Goal: Task Accomplishment & Management: Manage account settings

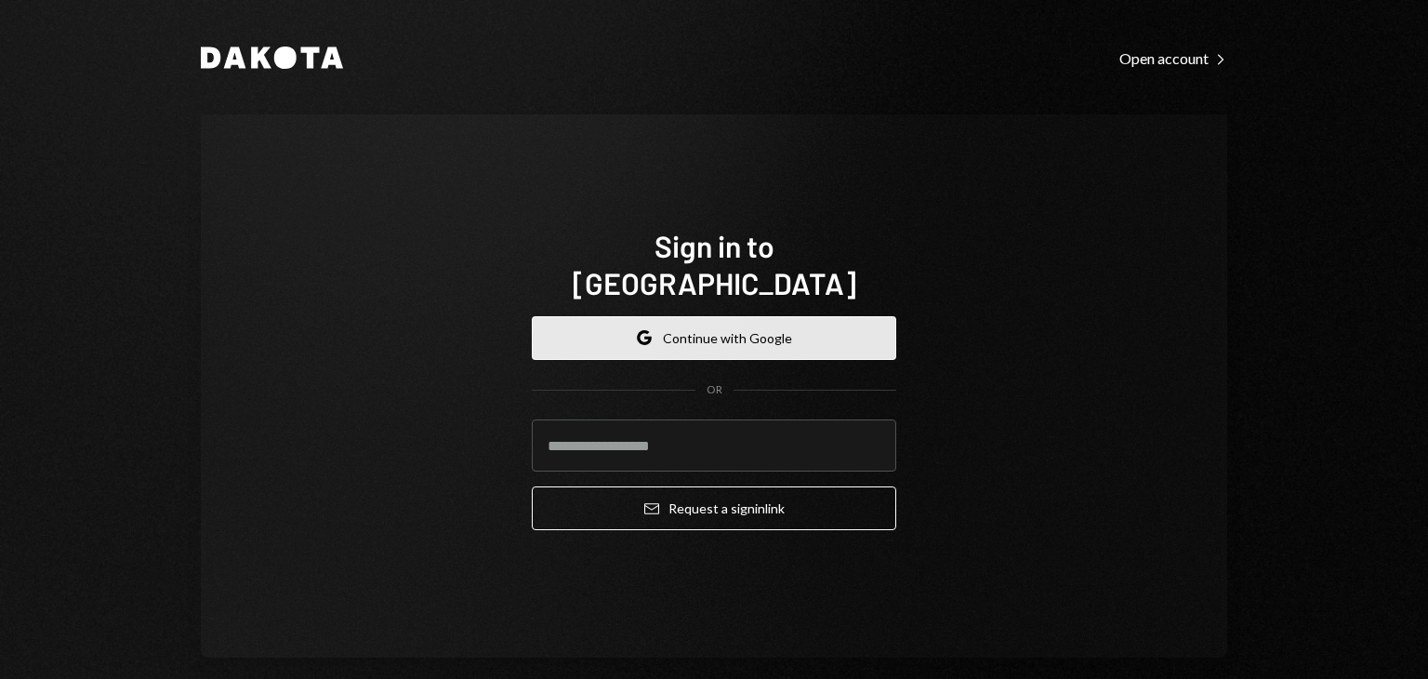
click at [696, 316] on button "Google Continue with Google" at bounding box center [714, 338] width 364 height 44
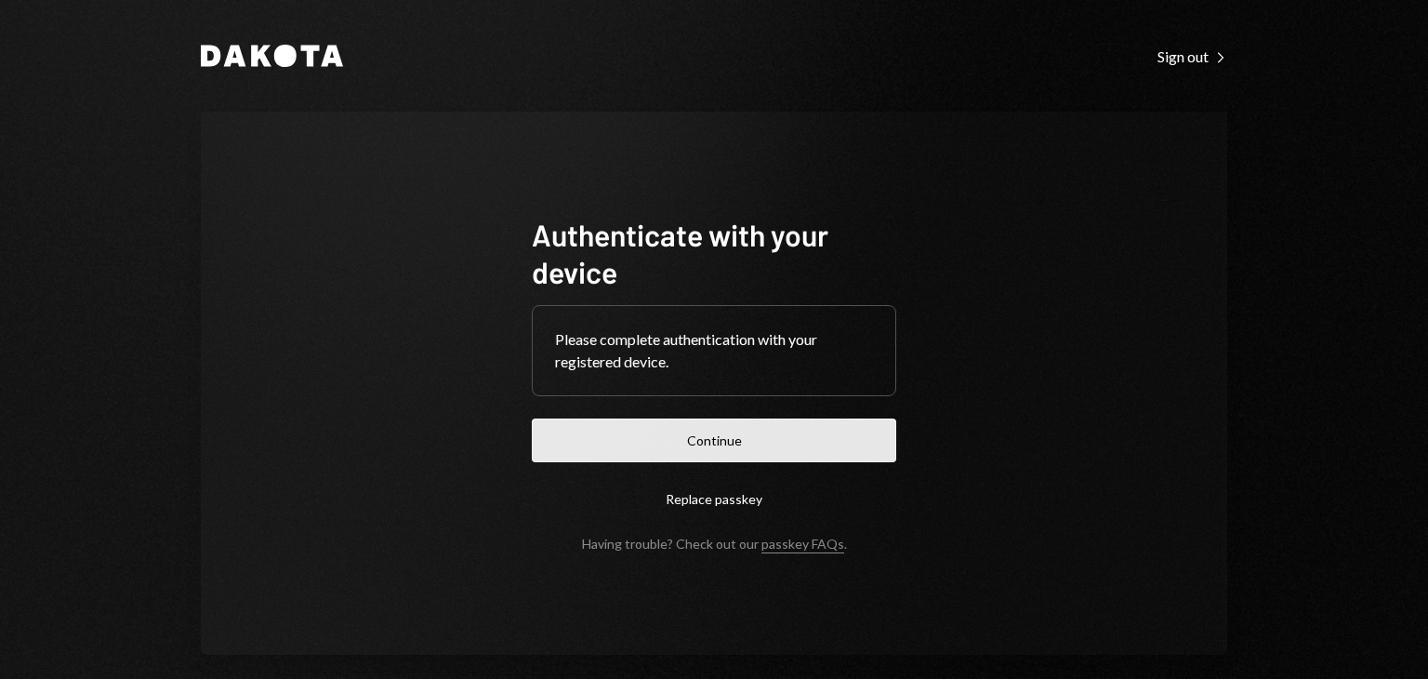
click at [759, 442] on button "Continue" at bounding box center [714, 440] width 364 height 44
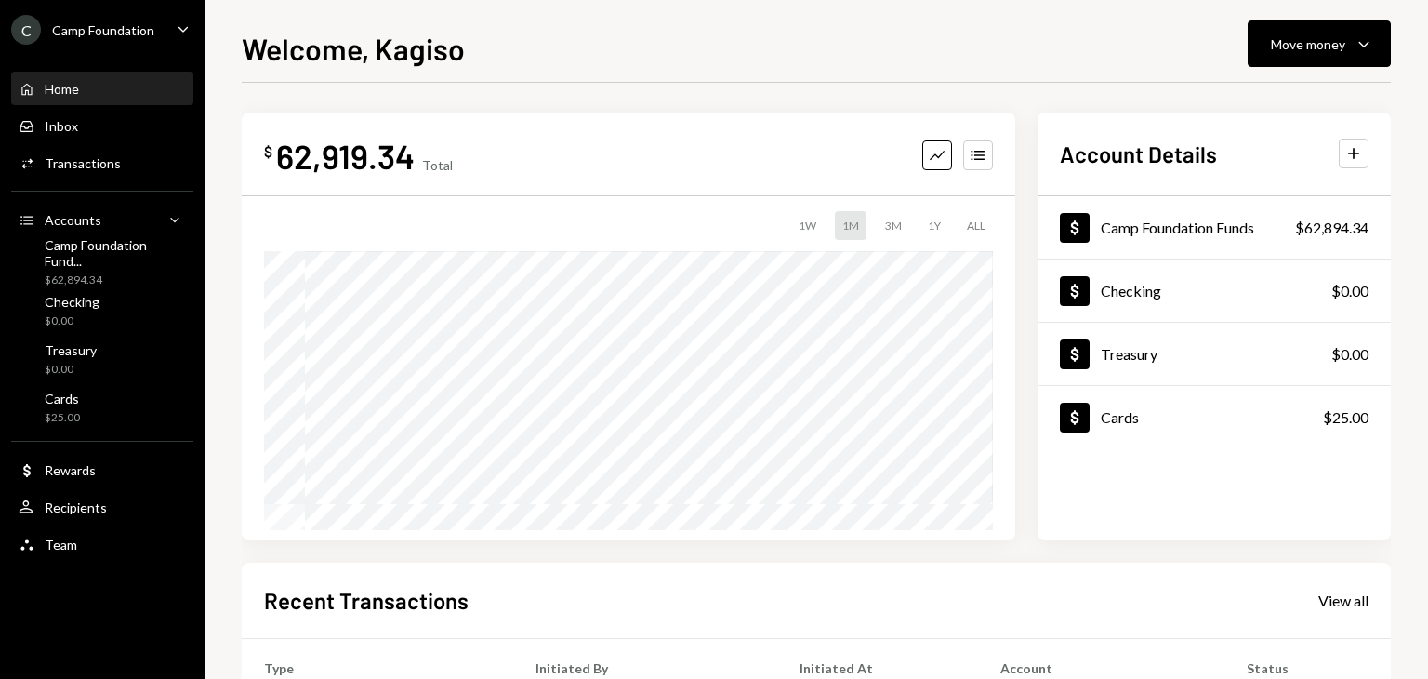
click at [126, 28] on div "Camp Foundation" at bounding box center [103, 30] width 102 height 16
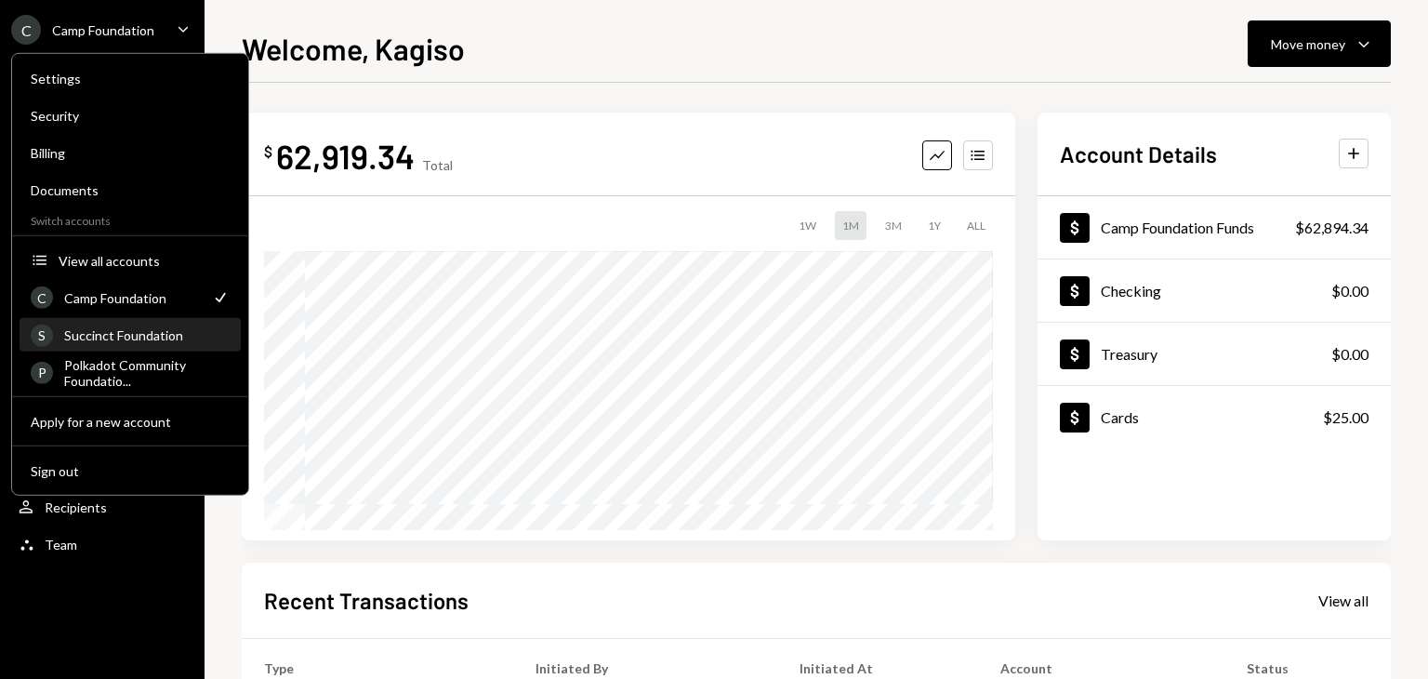
click at [112, 335] on div "Succinct Foundation" at bounding box center [146, 335] width 165 height 16
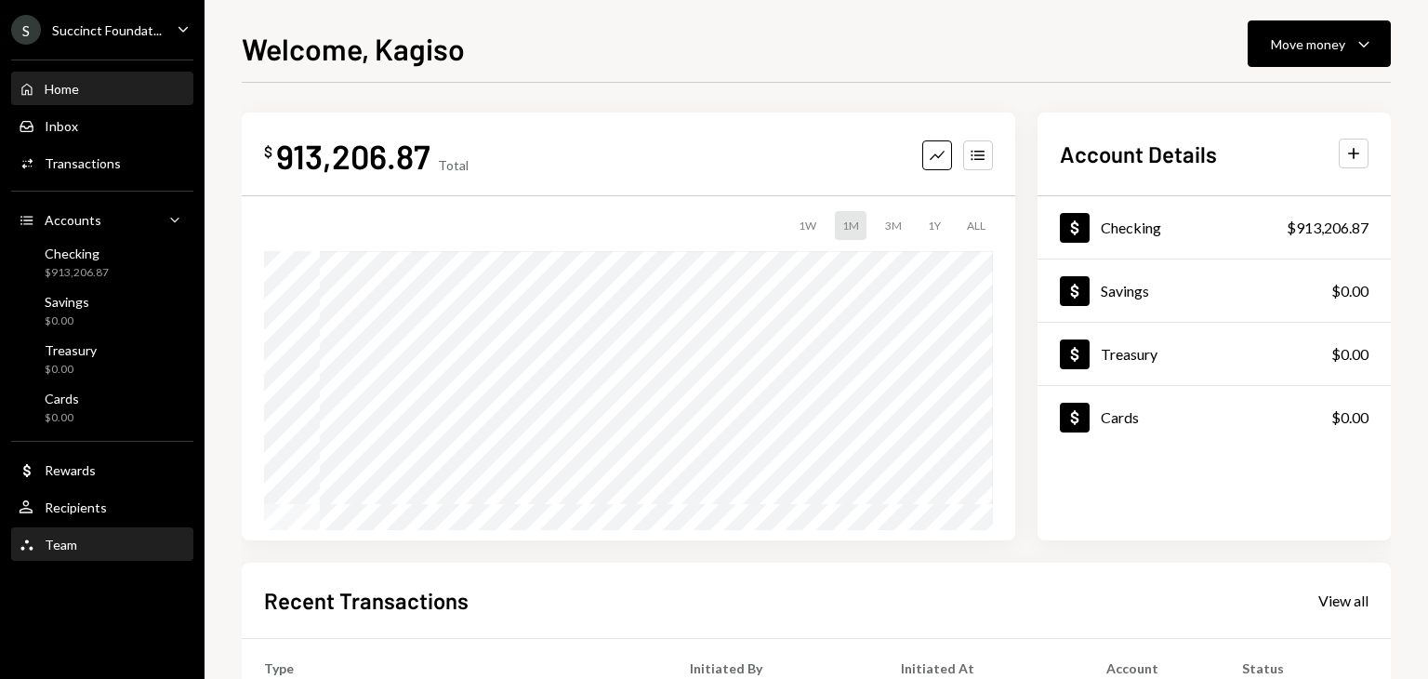
click at [74, 537] on div "Team Team" at bounding box center [102, 544] width 167 height 17
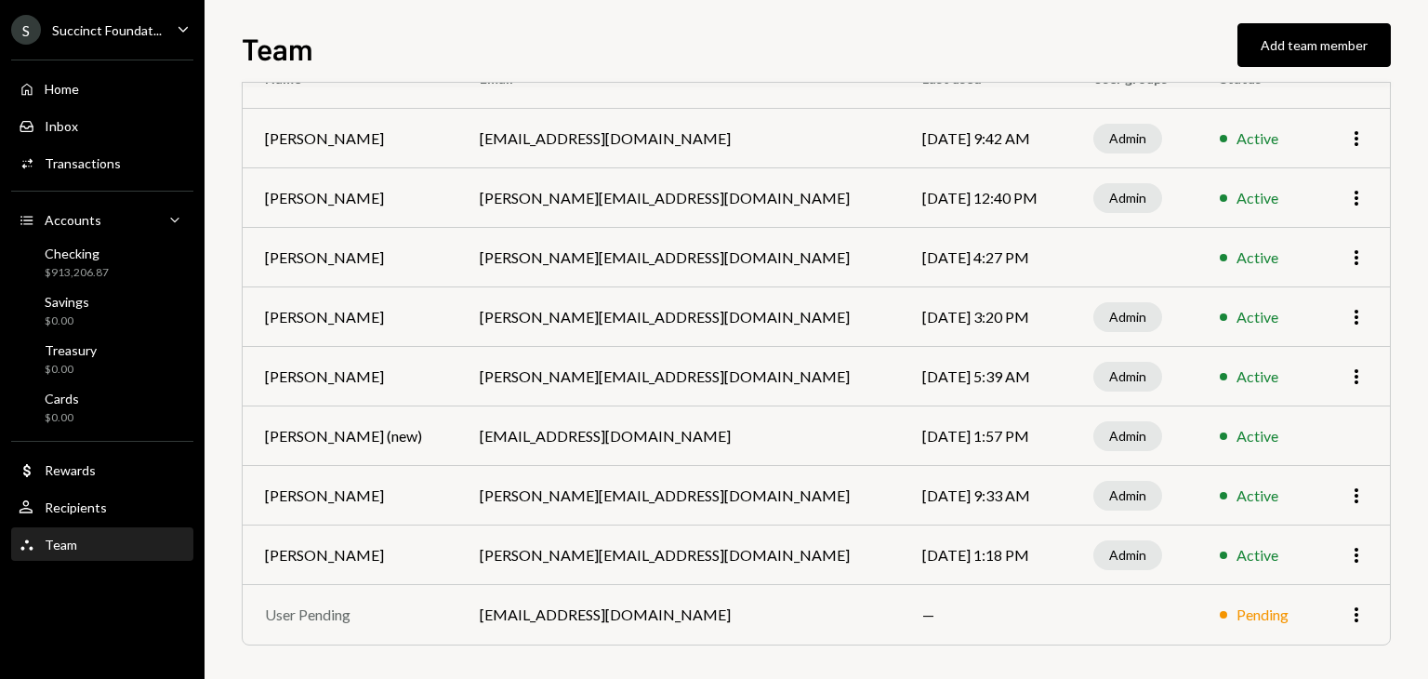
scroll to position [169, 0]
